Goal: Find specific page/section: Locate a particular part of the current website

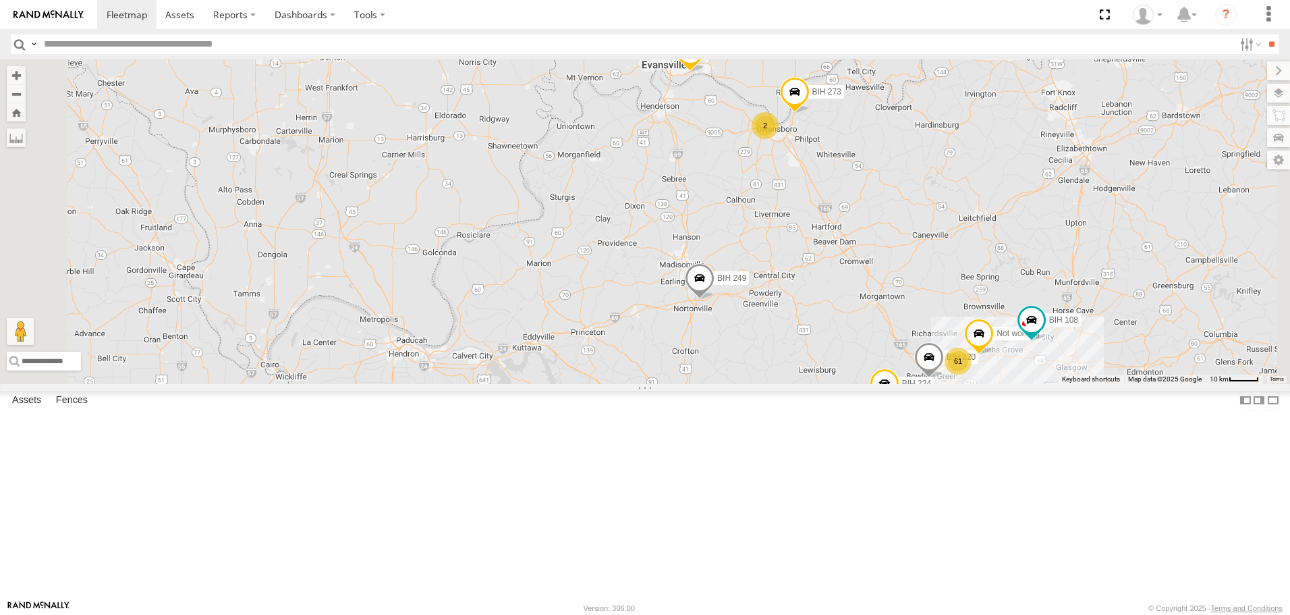
drag, startPoint x: 1004, startPoint y: 201, endPoint x: 902, endPoint y: 287, distance: 133.1
click at [902, 287] on div "BIH 163 BIH 251 Not in Service [GEOGRAPHIC_DATA] [GEOGRAPHIC_DATA] 182 [GEOGRAP…" at bounding box center [645, 221] width 1290 height 324
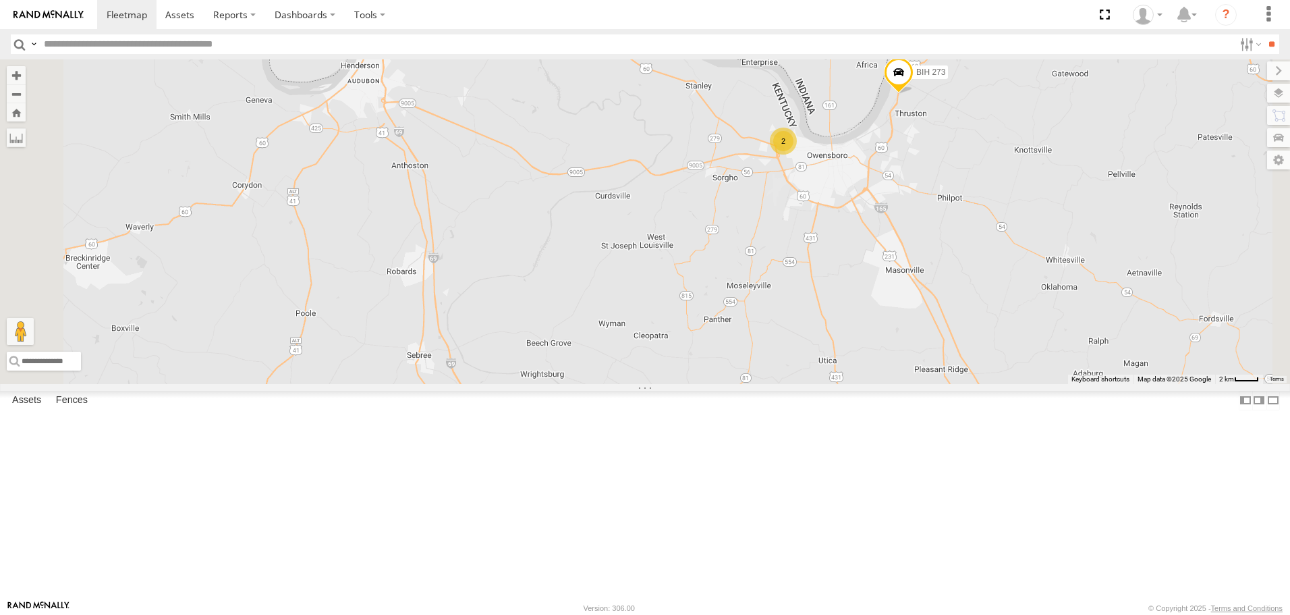
click at [914, 94] on span at bounding box center [899, 75] width 30 height 36
click at [911, 206] on div "BIH 163 BIH 251 Not in Service [GEOGRAPHIC_DATA] [GEOGRAPHIC_DATA] 182 [GEOGRAP…" at bounding box center [645, 221] width 1290 height 324
click at [533, 333] on span at bounding box center [518, 314] width 30 height 36
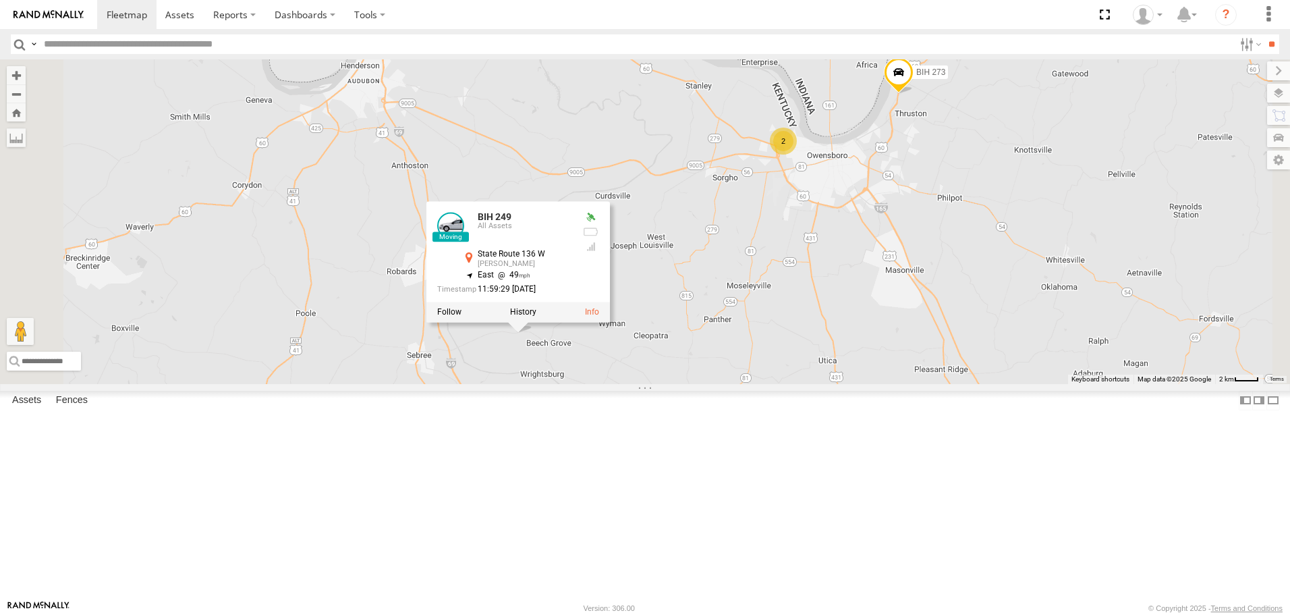
click at [765, 238] on div "BIH 163 BIH 251 Not in Service [GEOGRAPHIC_DATA] [GEOGRAPHIC_DATA] 182 [GEOGRAP…" at bounding box center [645, 221] width 1290 height 324
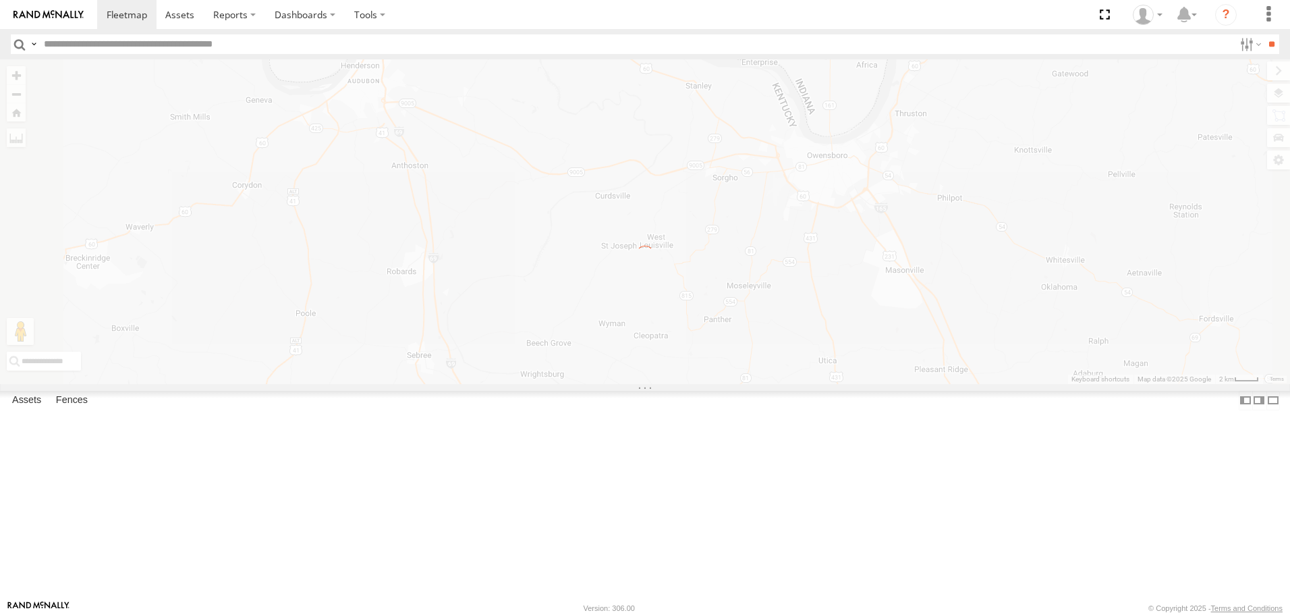
scroll to position [0, 0]
